Goal: Information Seeking & Learning: Learn about a topic

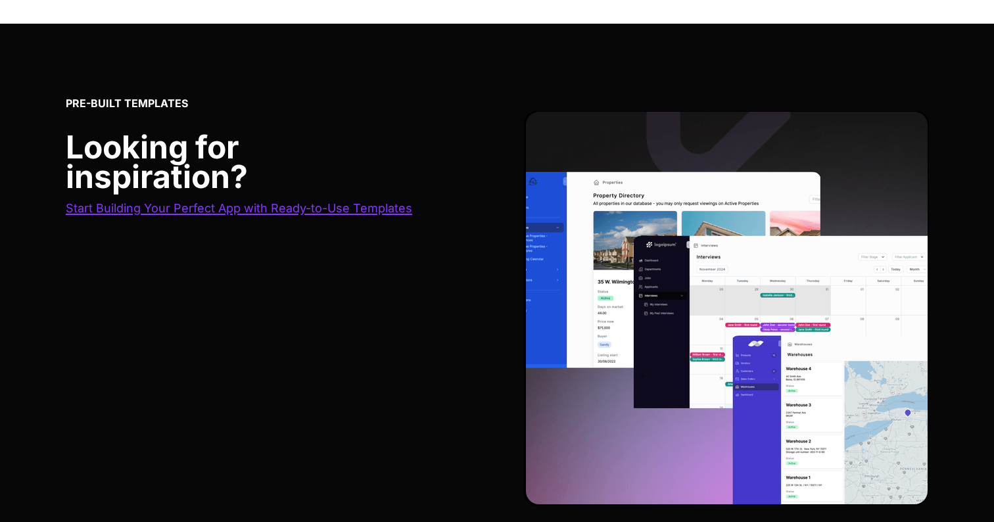
scroll to position [5839, 0]
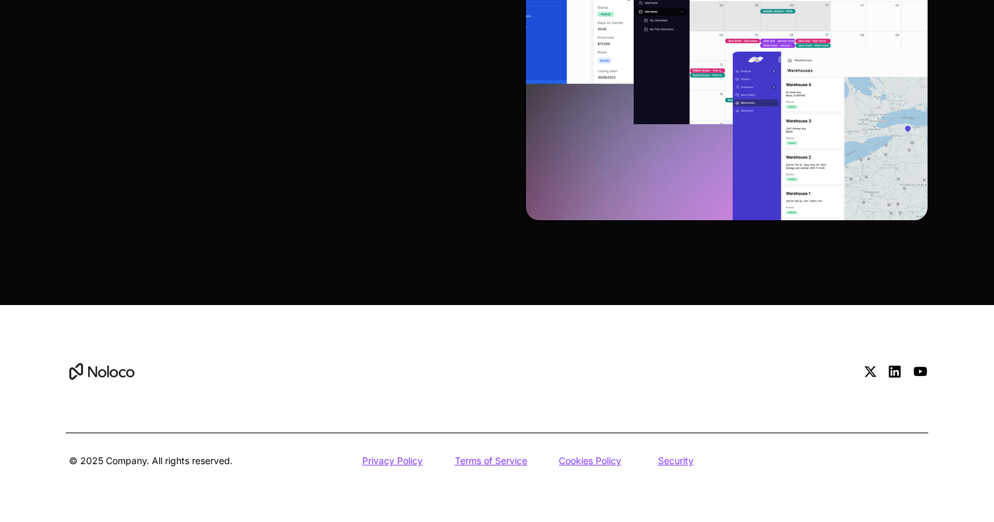
click at [116, 365] on img at bounding box center [101, 371] width 71 height 30
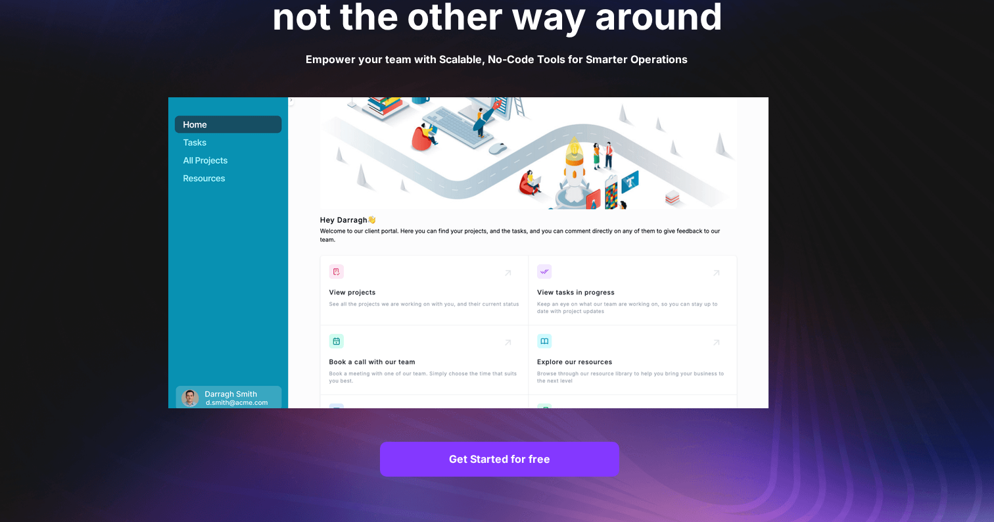
scroll to position [0, 0]
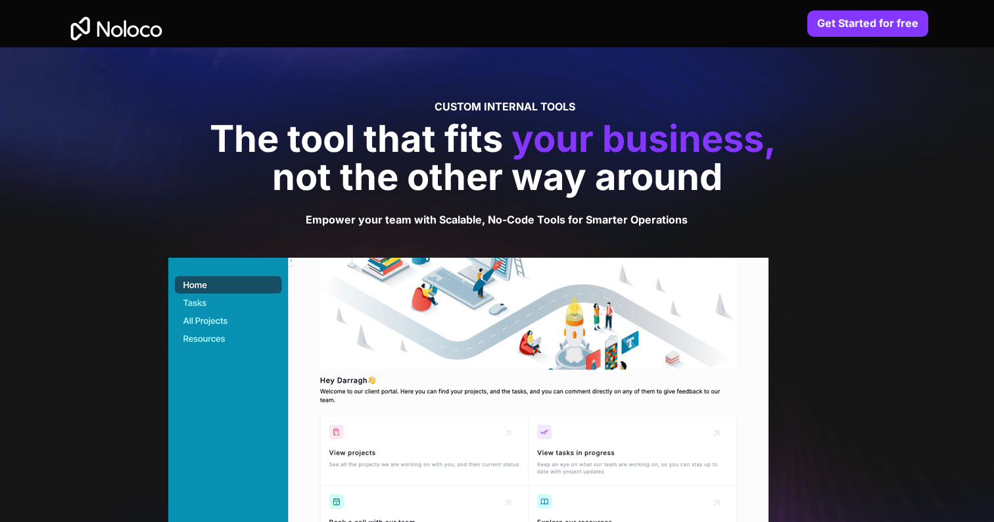
click at [516, 116] on span "your business," at bounding box center [643, 138] width 265 height 45
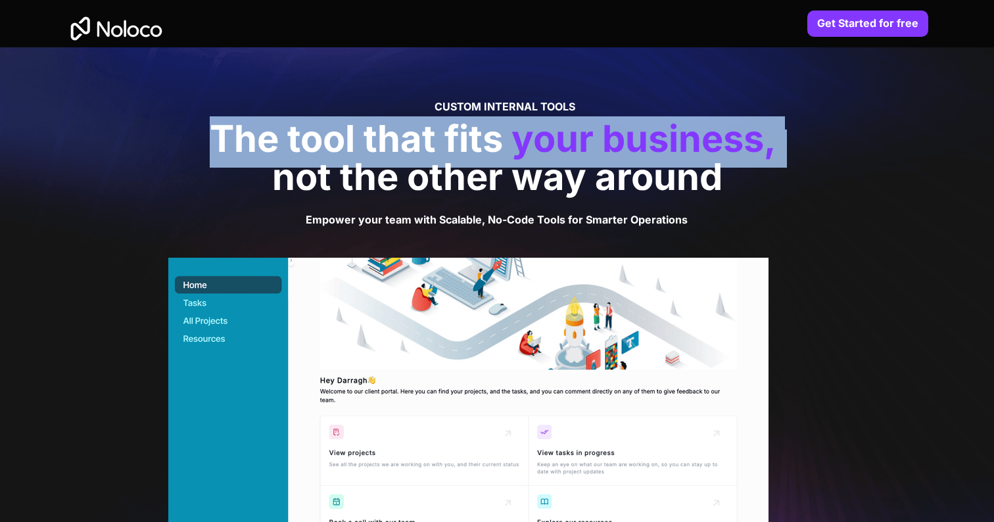
click at [516, 116] on span "your business," at bounding box center [643, 138] width 265 height 45
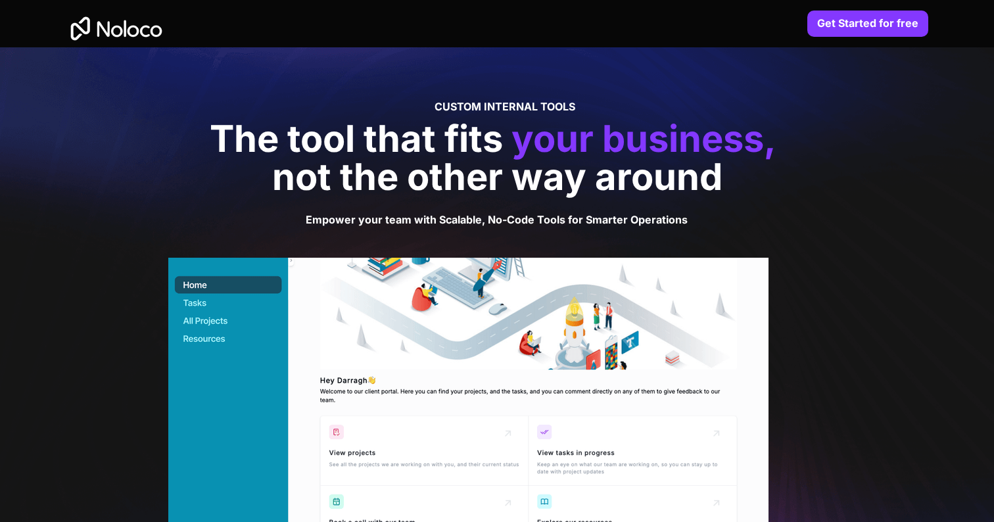
click at [517, 104] on span "CUSTOM INTERNAL TOOLS" at bounding box center [505, 106] width 141 height 13
click at [489, 223] on strong "Empower your team with Scalable, No-Code Tools for Smarter Operations" at bounding box center [497, 219] width 382 height 13
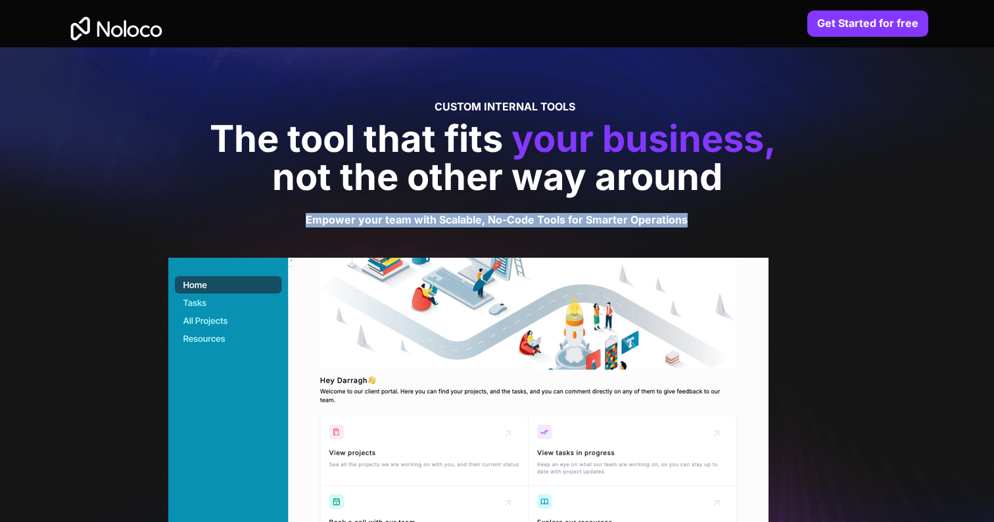
click at [489, 223] on strong "Empower your team with Scalable, No-Code Tools for Smarter Operations" at bounding box center [497, 219] width 382 height 13
click at [487, 222] on strong "Empower your team with Scalable, No-Code Tools for Smarter Operations" at bounding box center [497, 219] width 382 height 13
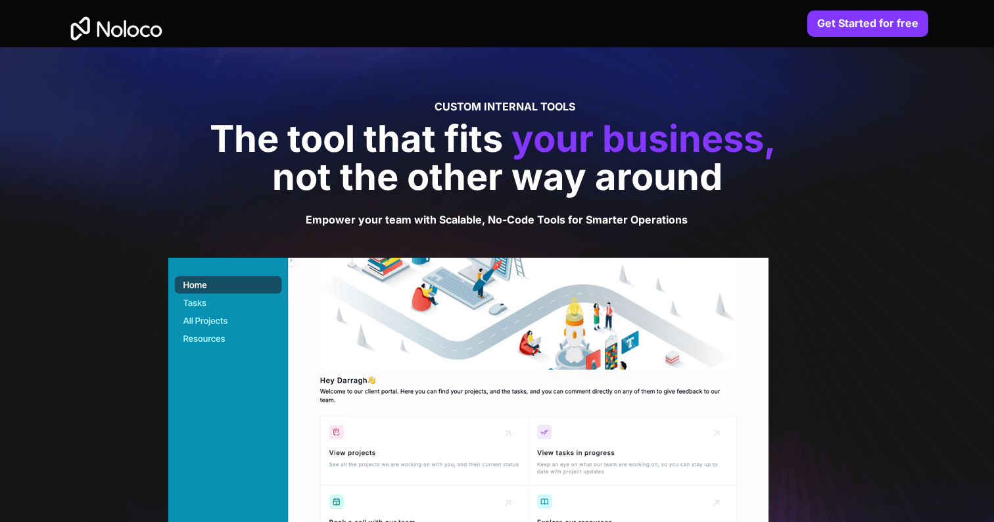
click at [498, 102] on span "CUSTOM INTERNAL TOOLS" at bounding box center [505, 106] width 141 height 13
click at [480, 138] on span "The tool that fits" at bounding box center [356, 138] width 293 height 45
click at [137, 27] on img at bounding box center [116, 28] width 101 height 43
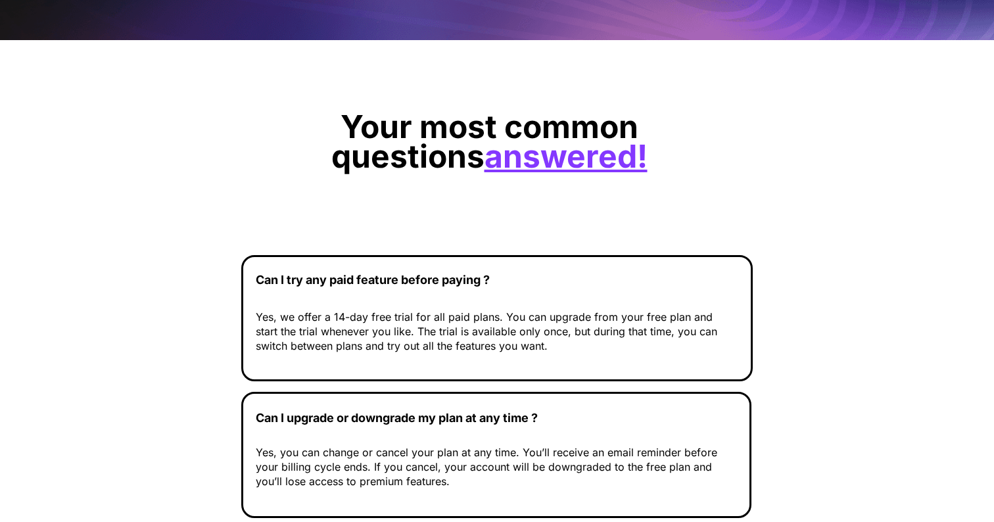
scroll to position [4434, 0]
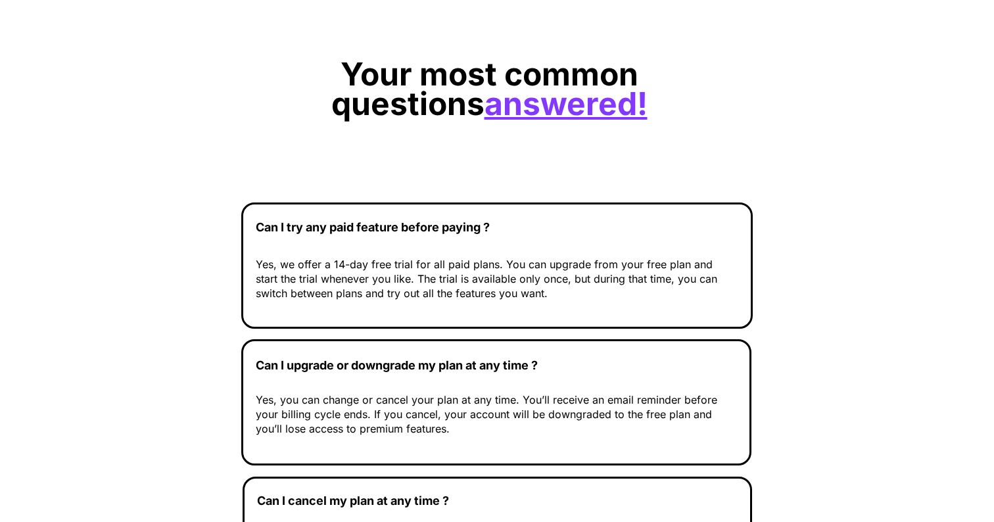
click at [506, 112] on u "answered!" at bounding box center [566, 103] width 163 height 39
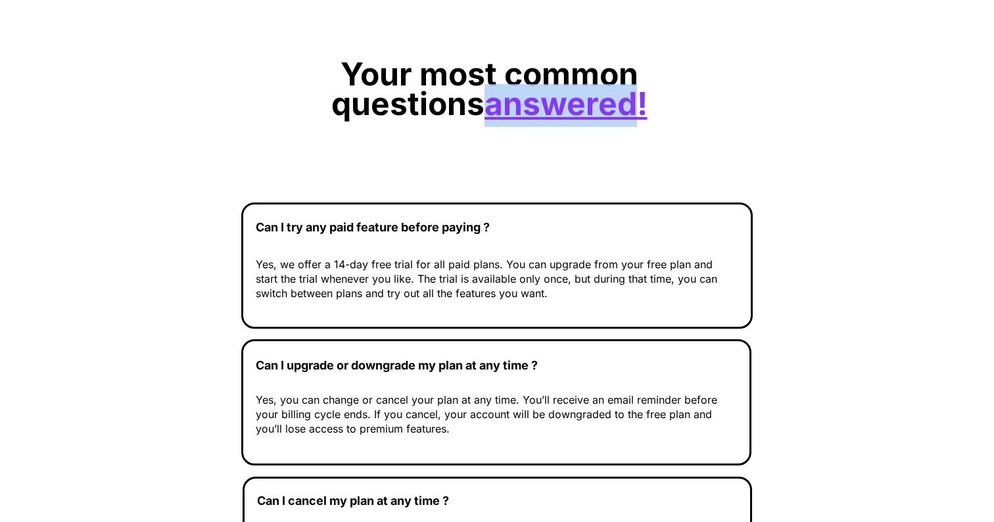
click at [506, 112] on u "answered!" at bounding box center [566, 103] width 163 height 39
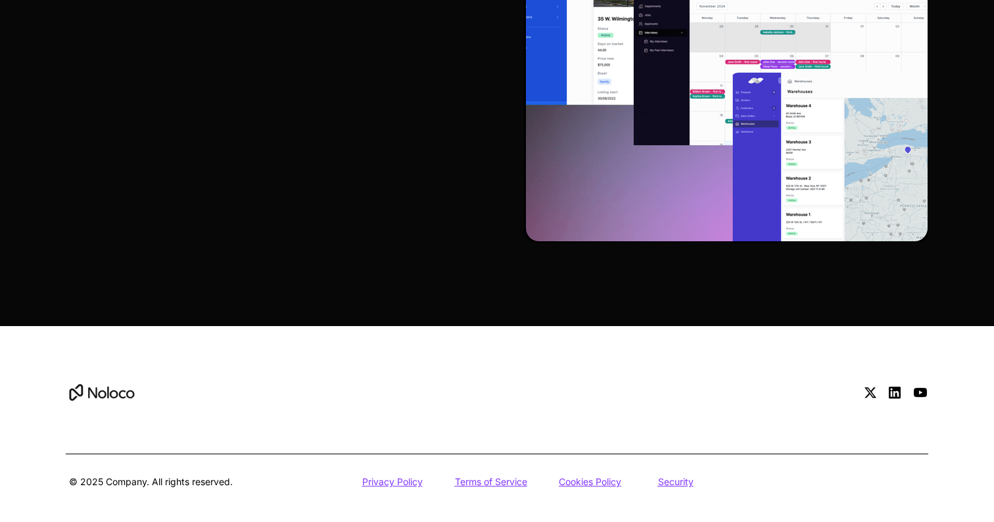
scroll to position [5839, 0]
